Goal: Information Seeking & Learning: Learn about a topic

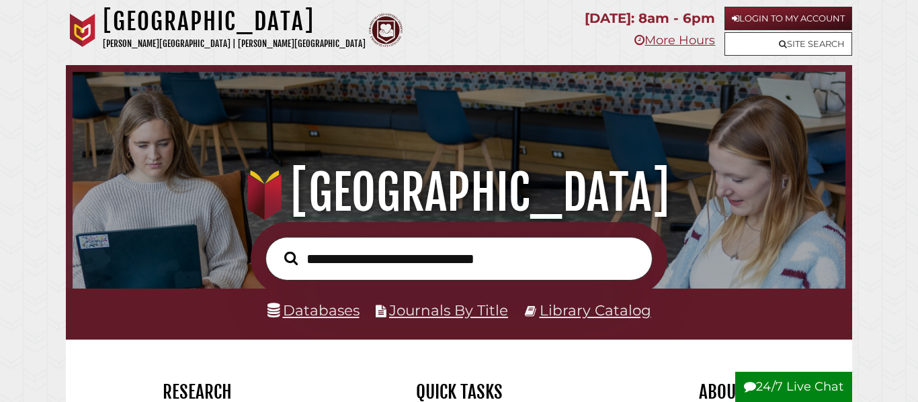
scroll to position [255, 766]
click at [320, 312] on link "Databases" at bounding box center [313, 310] width 92 height 17
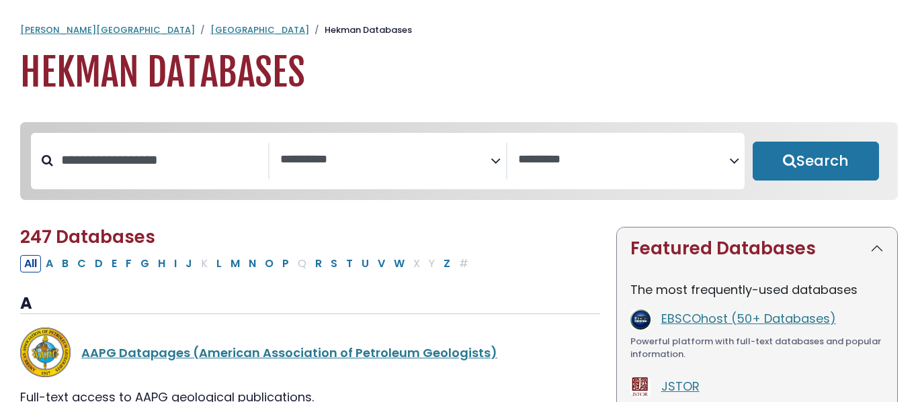
select select "Database Subject Filter"
select select "Database Vendors Filter"
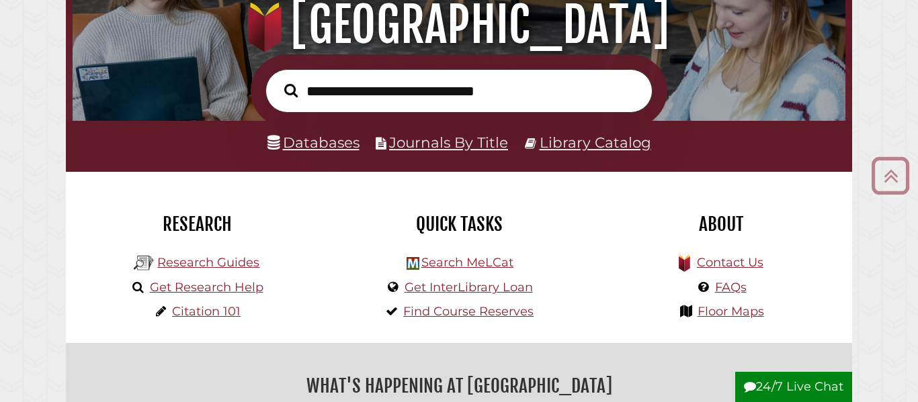
scroll to position [171, 0]
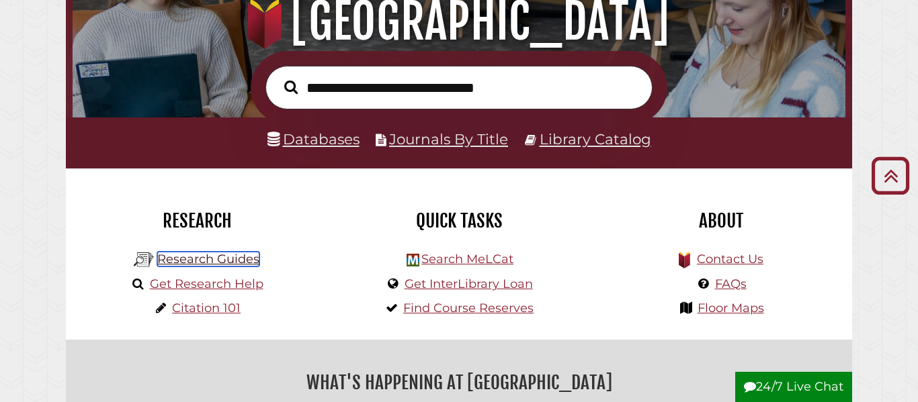
click at [198, 261] on link "Research Guides" at bounding box center [208, 259] width 102 height 15
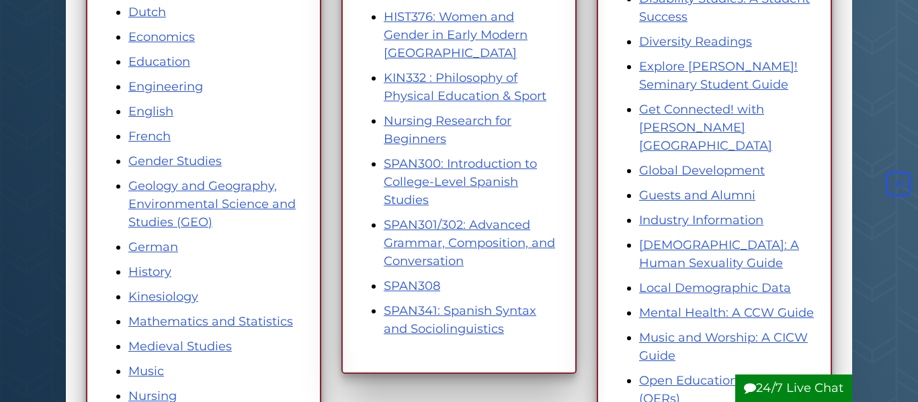
scroll to position [503, 0]
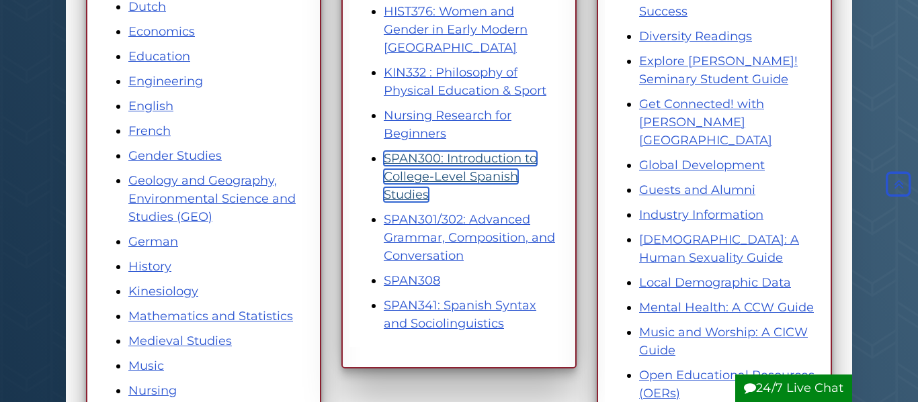
click at [472, 158] on link "SPAN300: Introduction to College-Level Spanish Studies" at bounding box center [460, 176] width 153 height 51
